Goal: Use online tool/utility

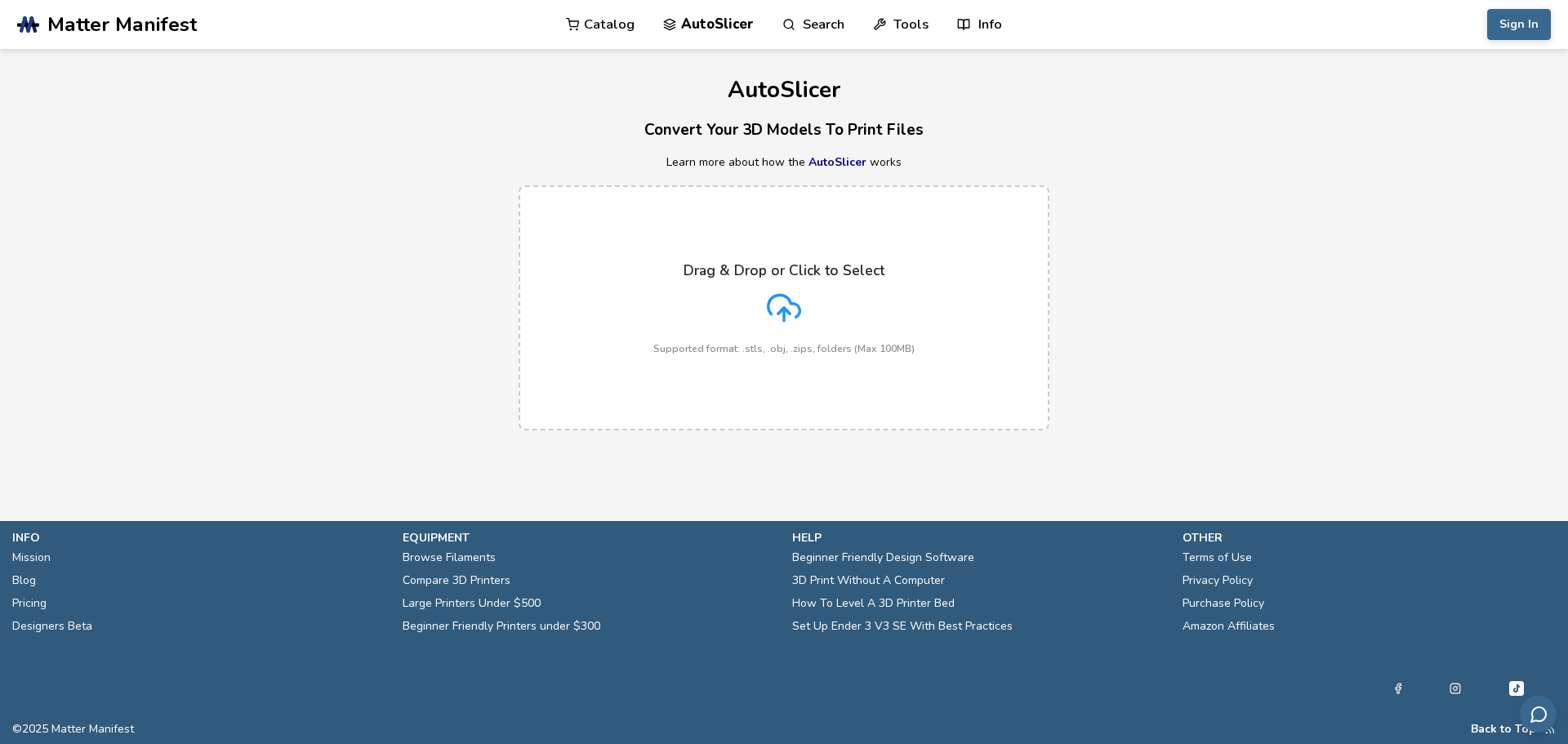
click at [799, 303] on icon at bounding box center [784, 308] width 34 height 34
click at [0, 0] on input "Drag & Drop or Click to Select Supported format: .stls, .obj, .zips, folders (M…" at bounding box center [0, 0] width 0 height 0
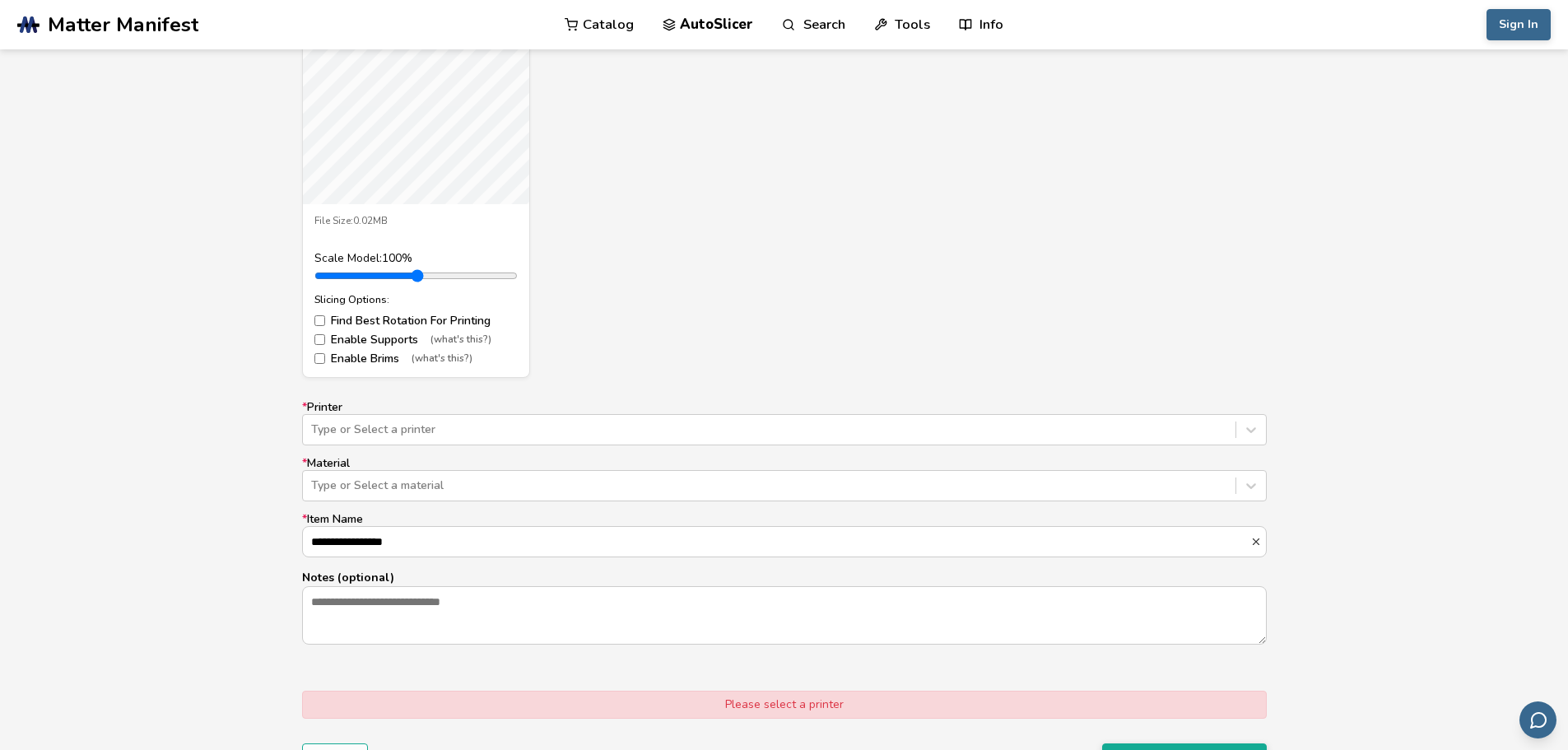
scroll to position [827, 0]
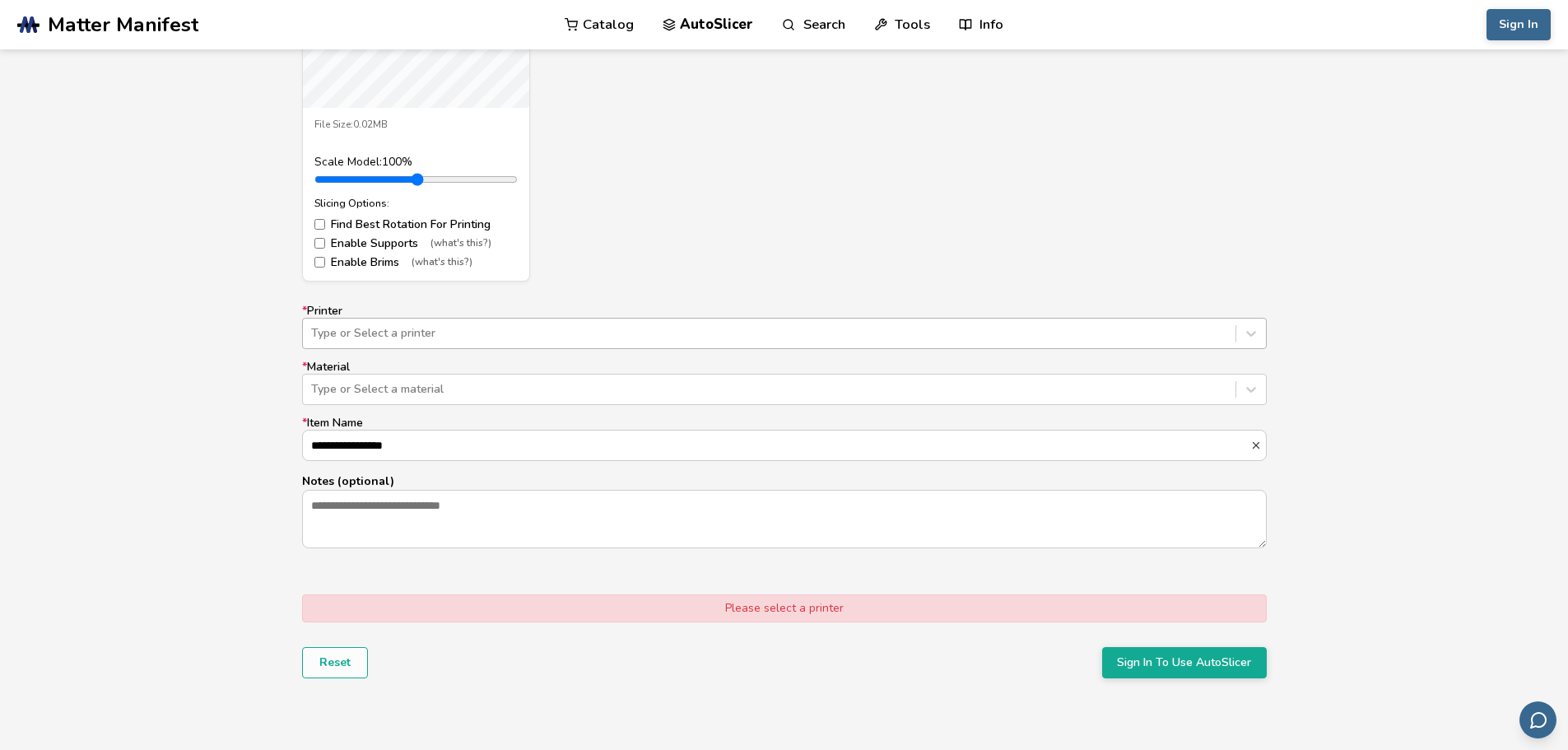
click at [372, 329] on div at bounding box center [769, 333] width 916 height 17
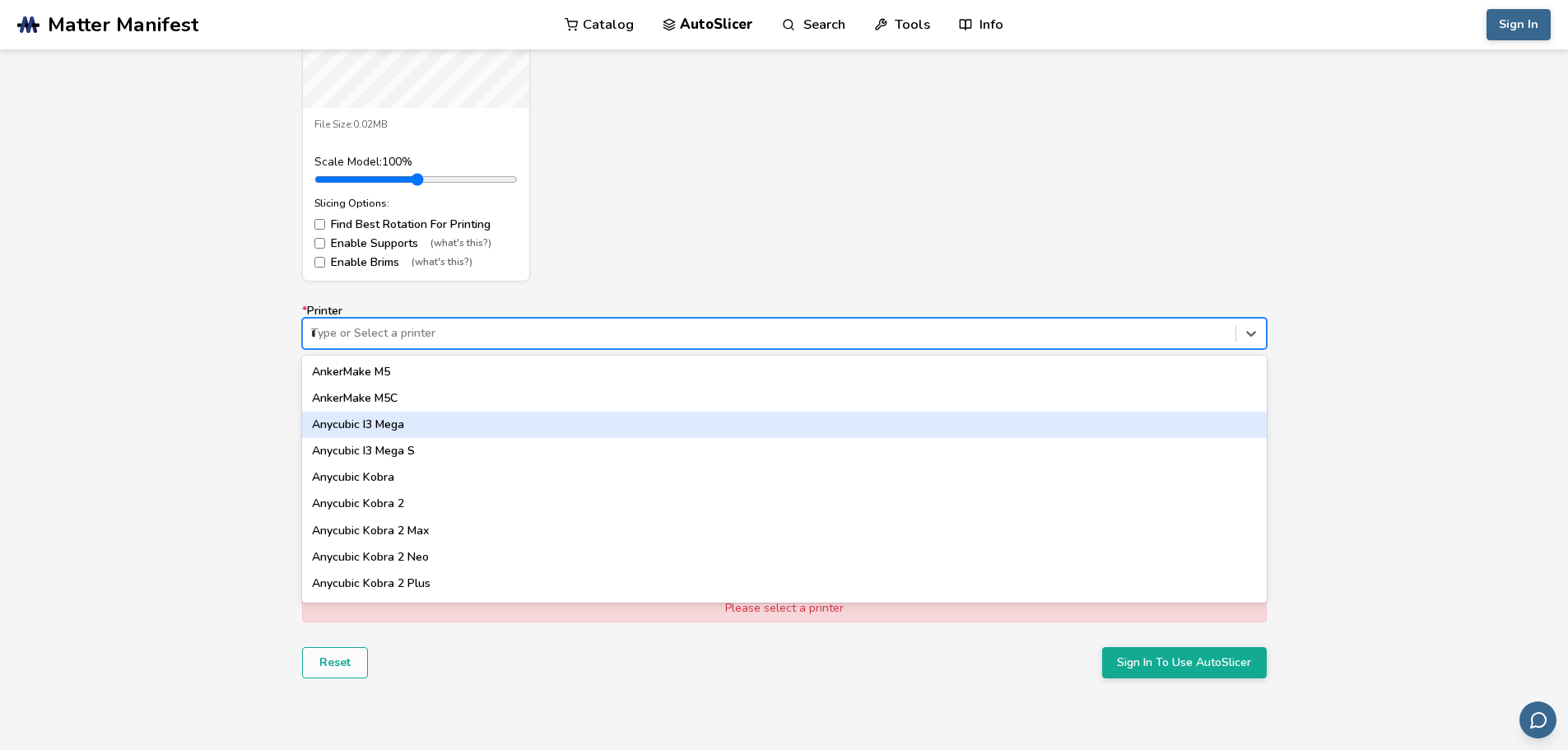
type input "**"
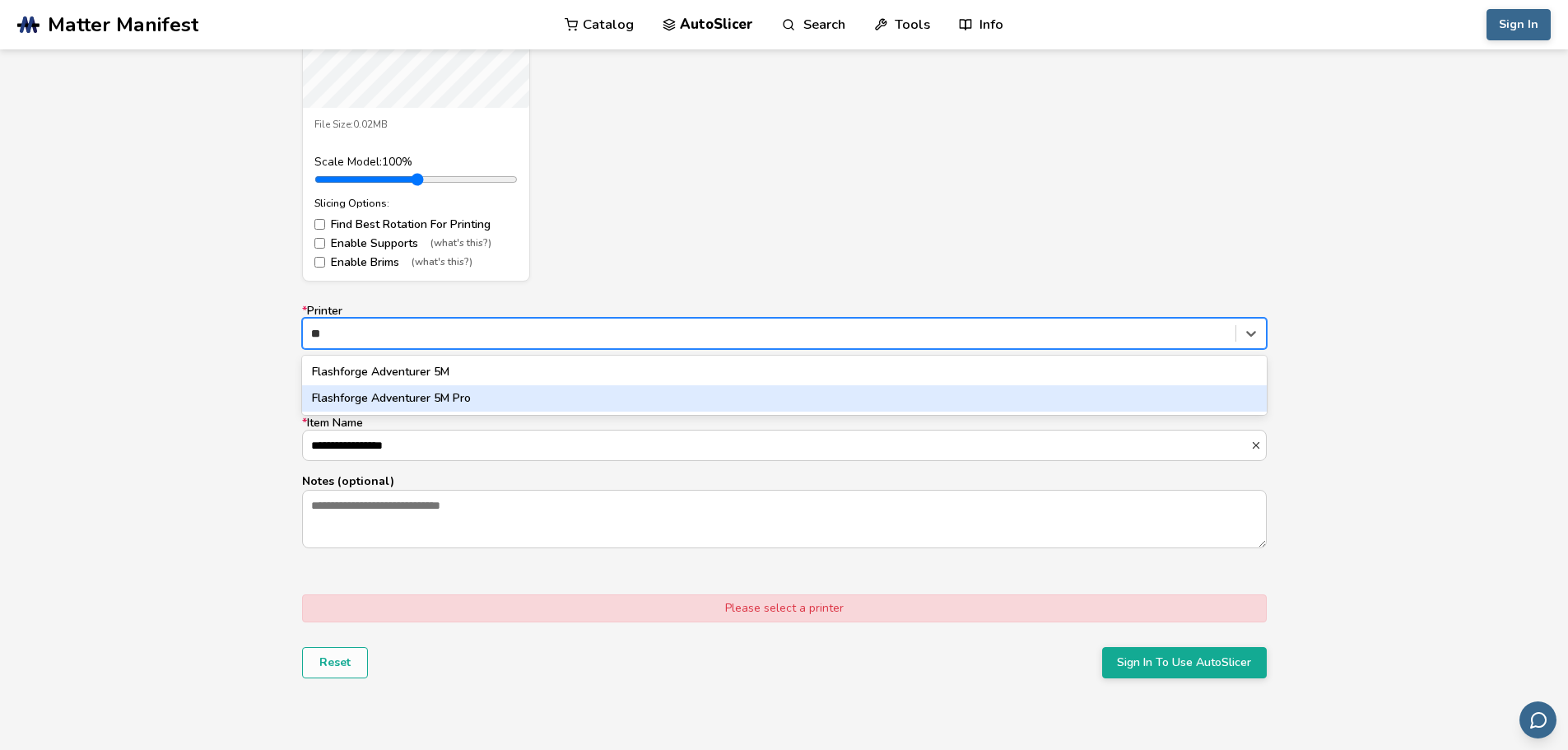
click at [392, 395] on div "Flashforge Adventurer 5M Pro" at bounding box center [784, 398] width 965 height 26
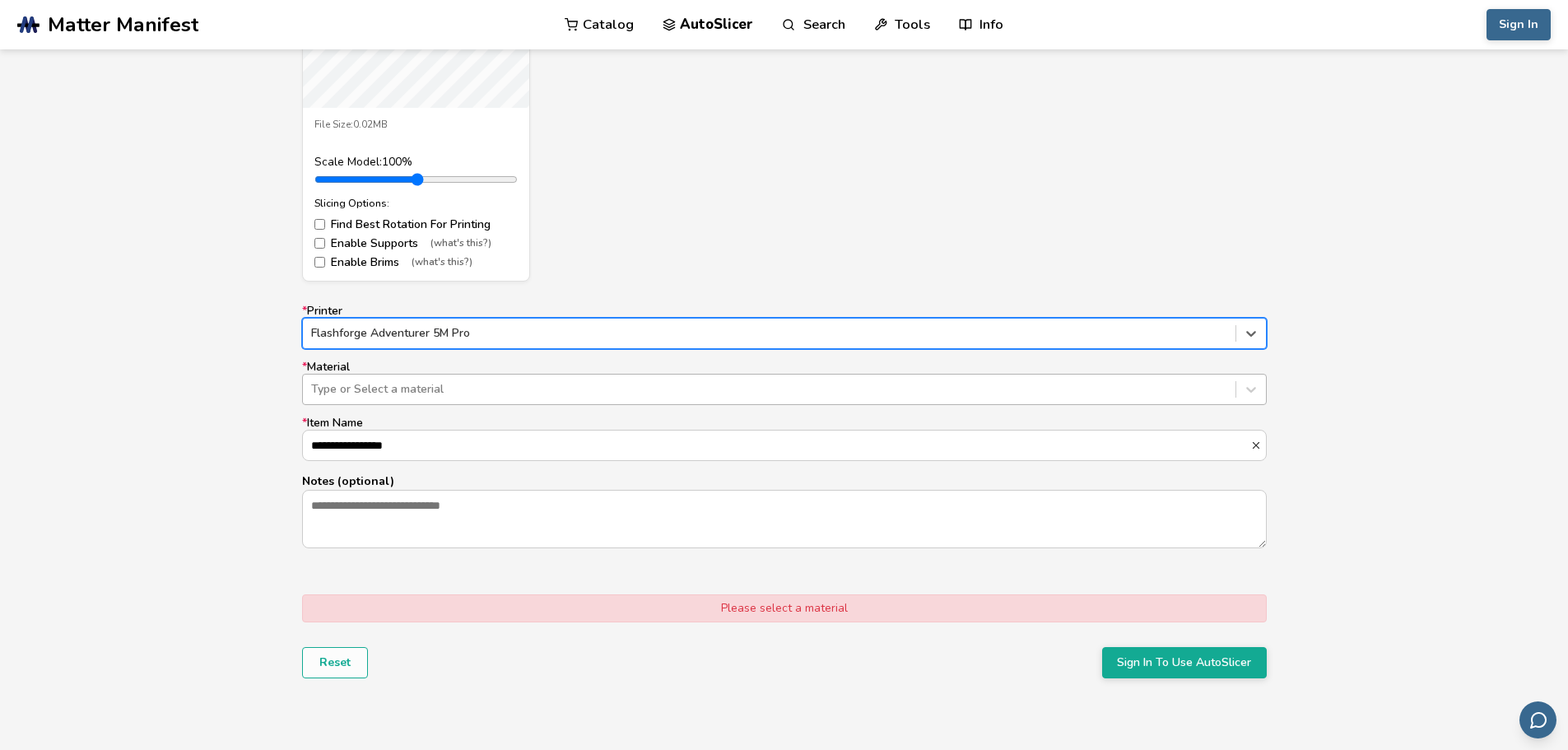
click at [387, 395] on div at bounding box center [769, 388] width 916 height 17
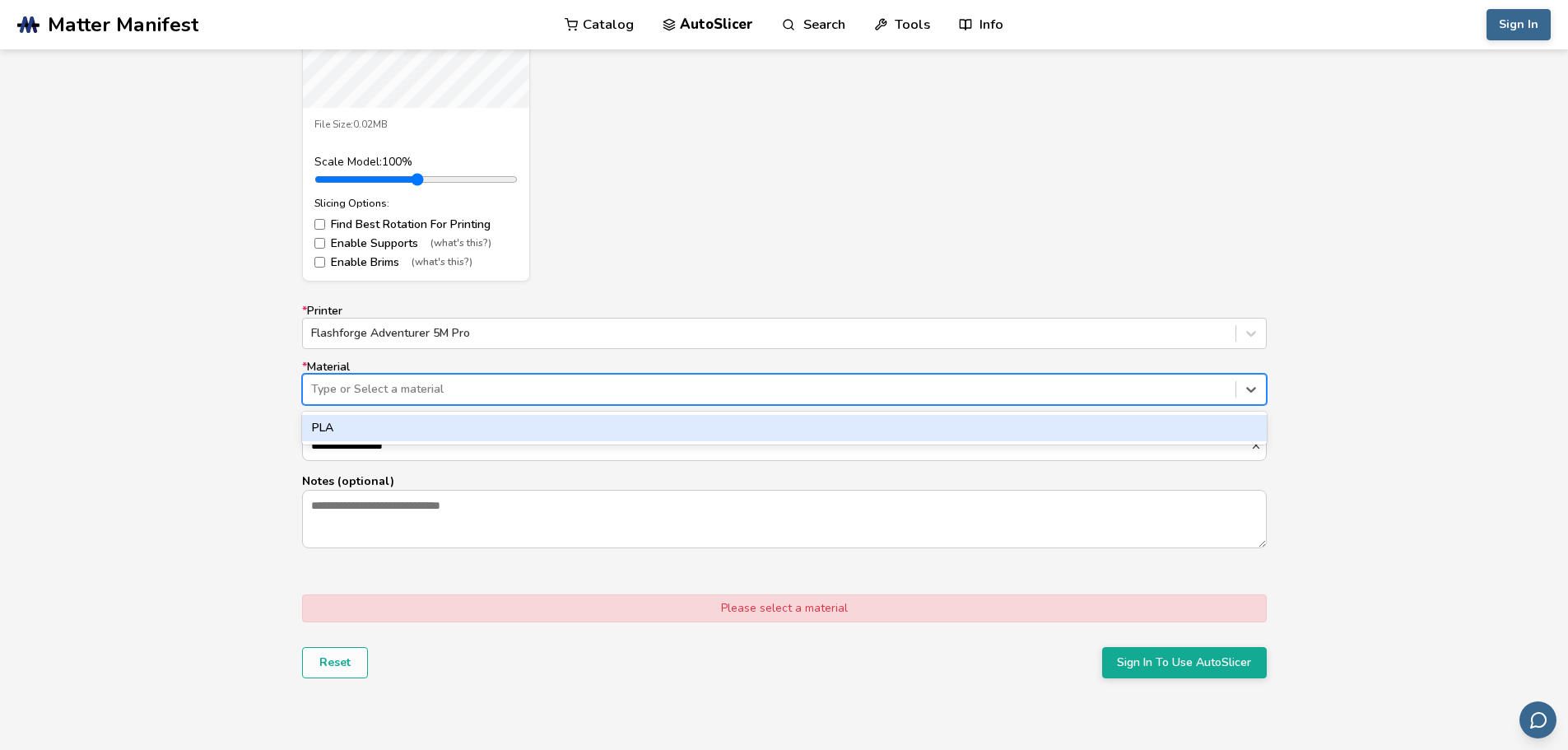
click at [357, 422] on div "PLA" at bounding box center [784, 428] width 965 height 26
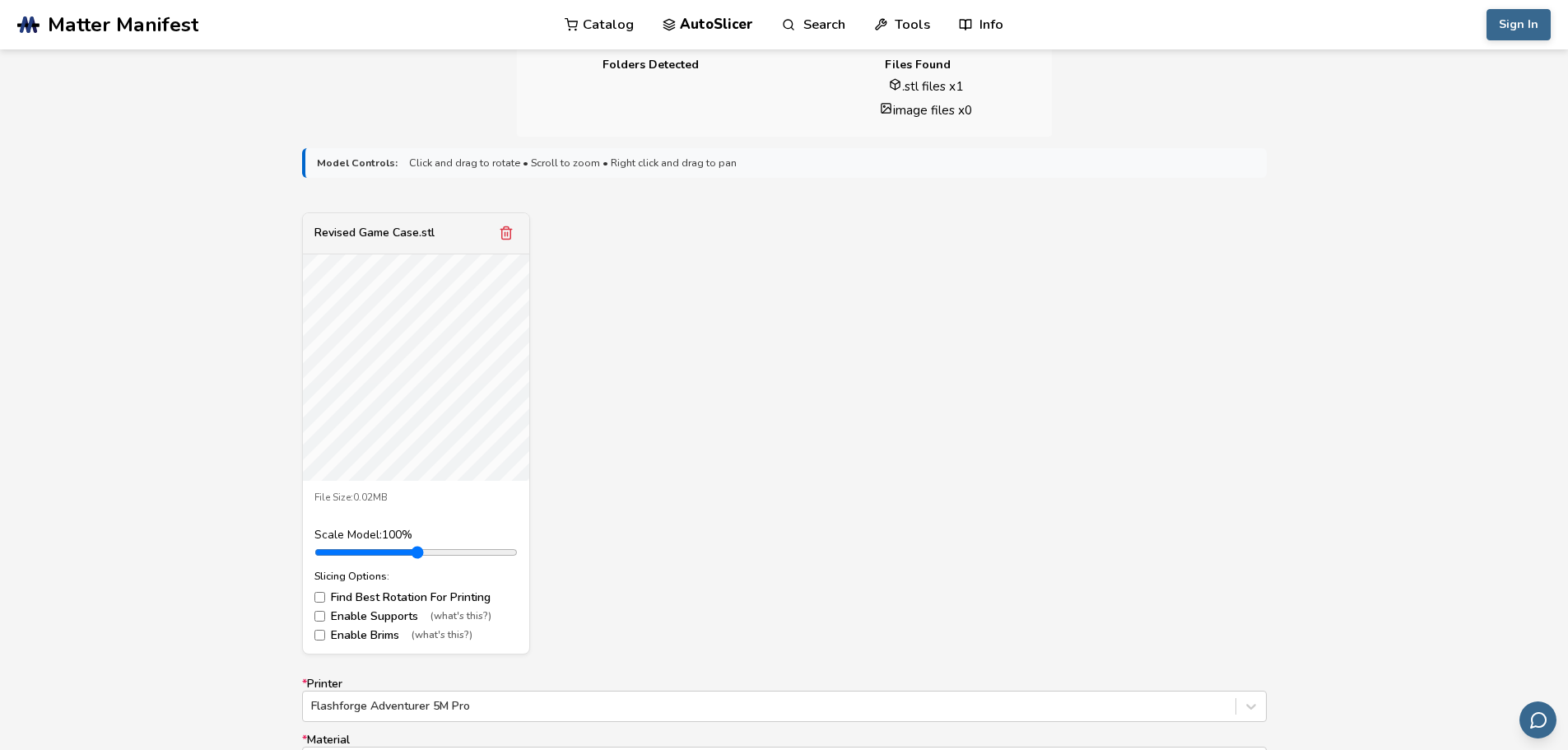
scroll to position [454, 0]
click at [131, 23] on span "Matter Manifest" at bounding box center [123, 24] width 150 height 23
